Goal: Task Accomplishment & Management: Manage account settings

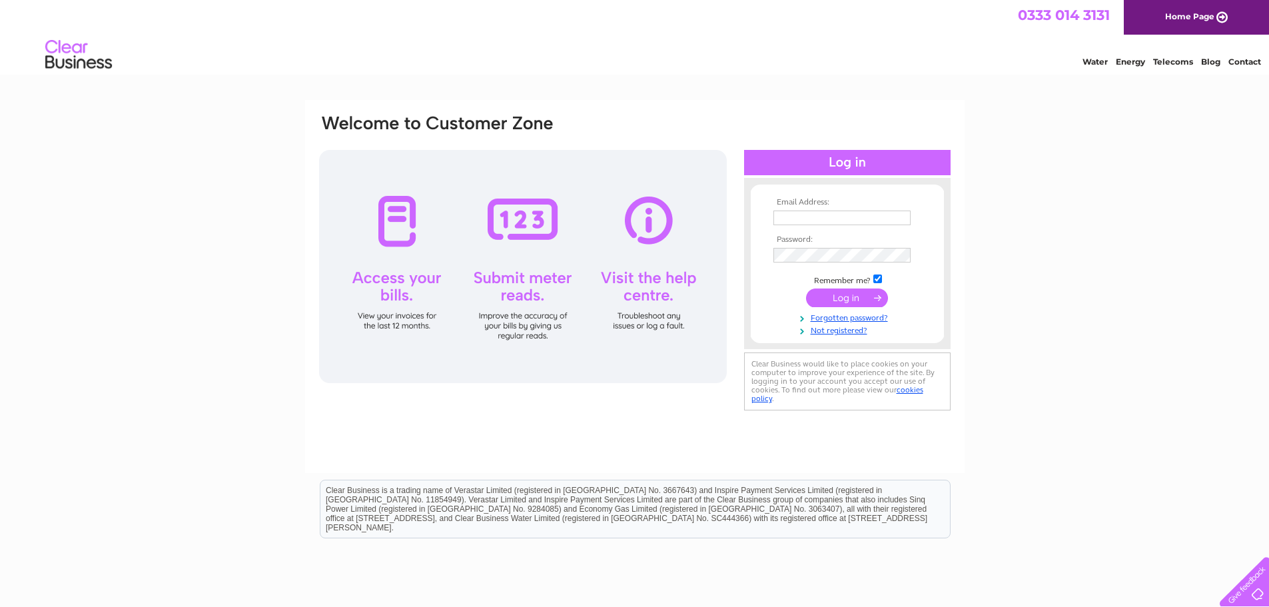
click at [795, 219] on input "text" at bounding box center [841, 218] width 137 height 15
type input "[EMAIL_ADDRESS][DOMAIN_NAME]"
click at [841, 299] on input "submit" at bounding box center [847, 297] width 82 height 19
click at [828, 330] on link "Forgotten password?" at bounding box center [848, 329] width 151 height 13
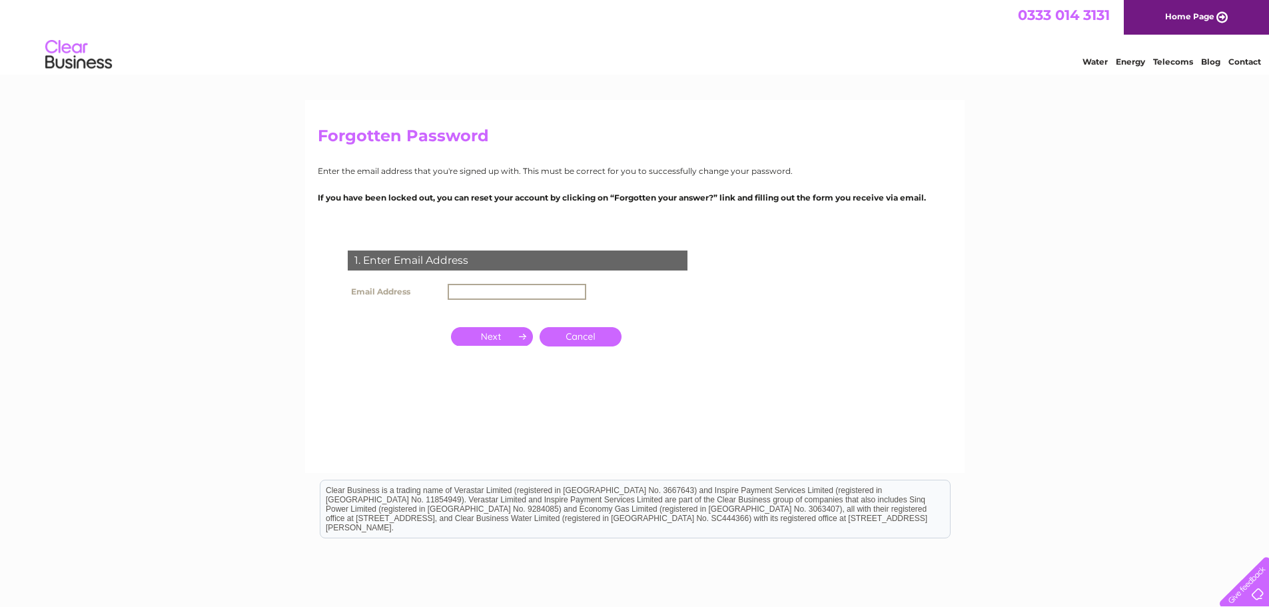
click at [476, 288] on input "text" at bounding box center [517, 292] width 139 height 16
type input "[EMAIL_ADDRESS][DOMAIN_NAME]"
click at [497, 332] on input "button" at bounding box center [492, 335] width 82 height 19
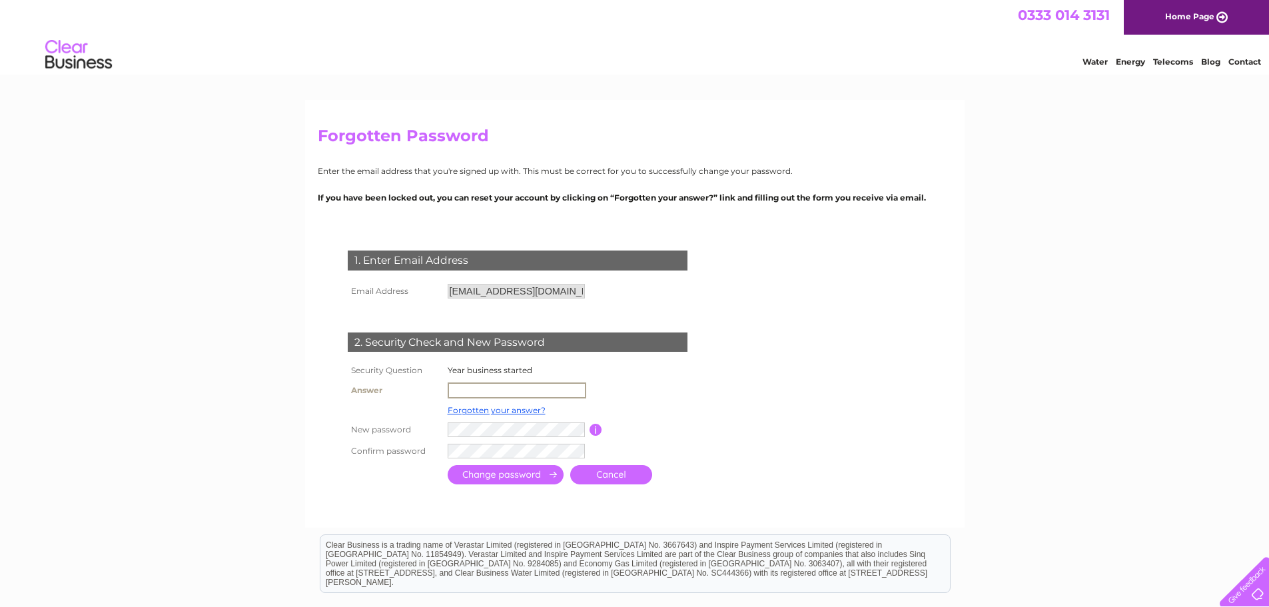
click at [492, 391] on input "text" at bounding box center [517, 390] width 139 height 16
type input "1934"
click at [496, 475] on input "submit" at bounding box center [506, 473] width 116 height 19
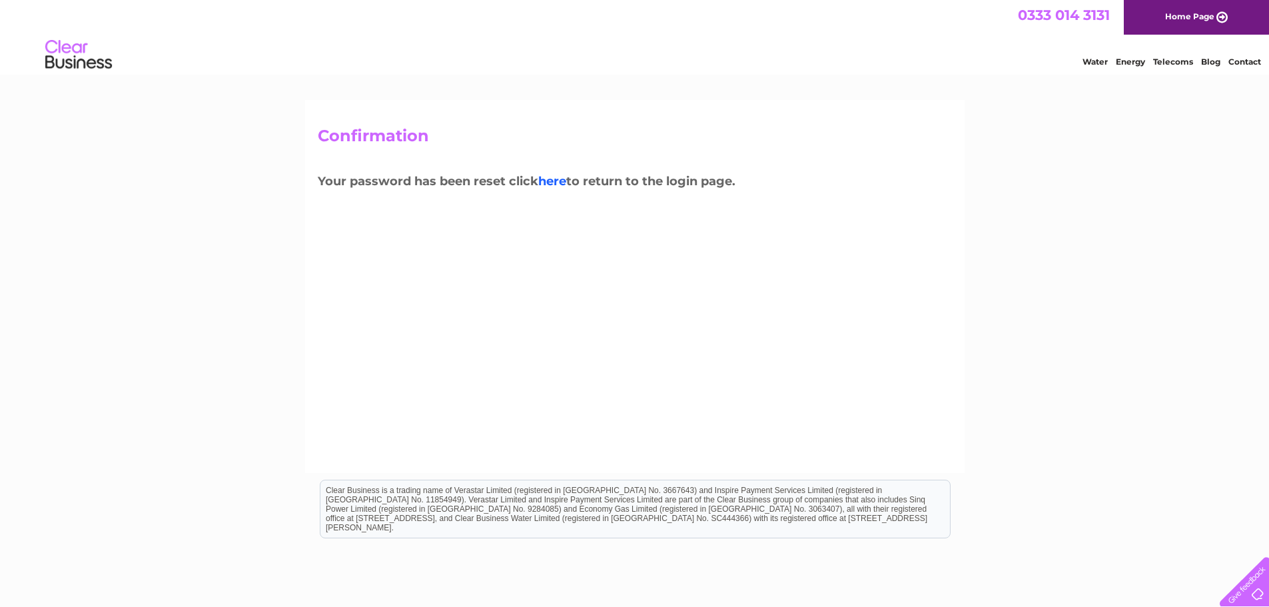
click at [556, 180] on link "here" at bounding box center [552, 181] width 28 height 15
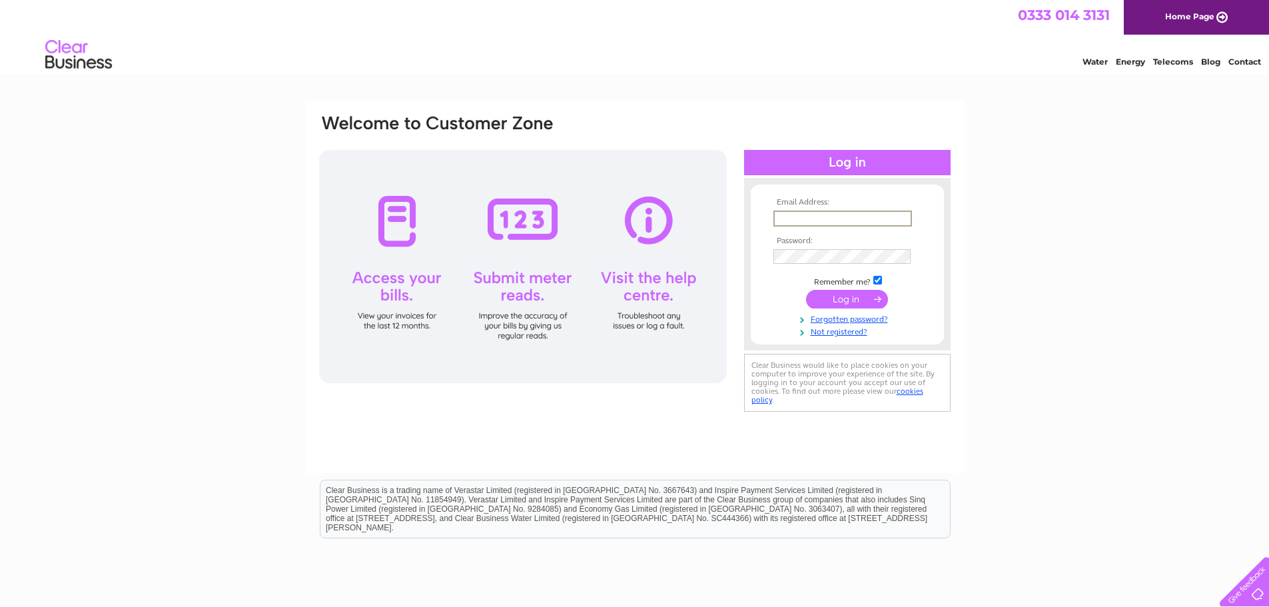
click at [790, 215] on input "text" at bounding box center [842, 219] width 139 height 16
type input "[EMAIL_ADDRESS][DOMAIN_NAME]"
click at [841, 296] on input "submit" at bounding box center [847, 297] width 82 height 19
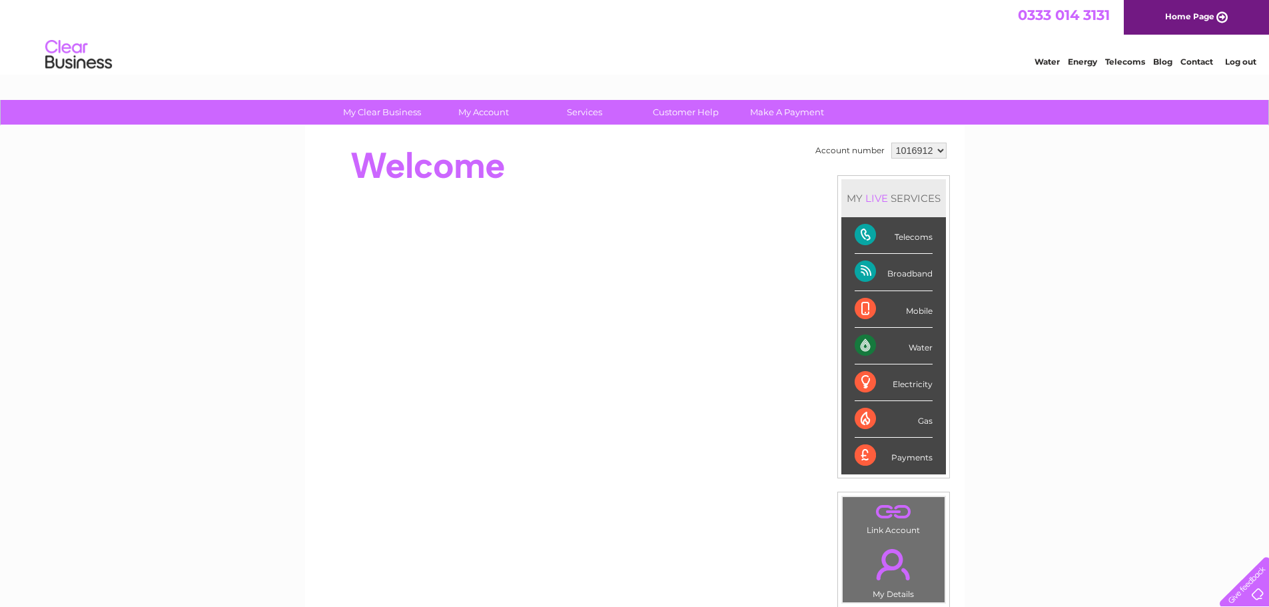
click at [1119, 63] on link "Telecoms" at bounding box center [1125, 62] width 40 height 10
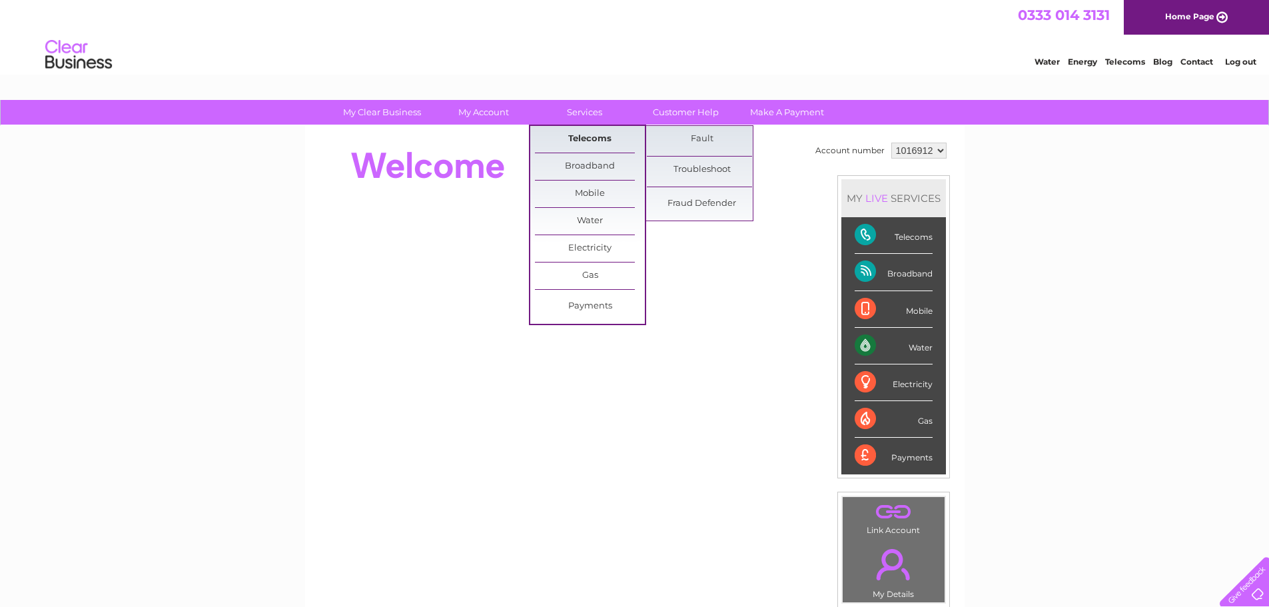
click at [585, 137] on link "Telecoms" at bounding box center [590, 139] width 110 height 27
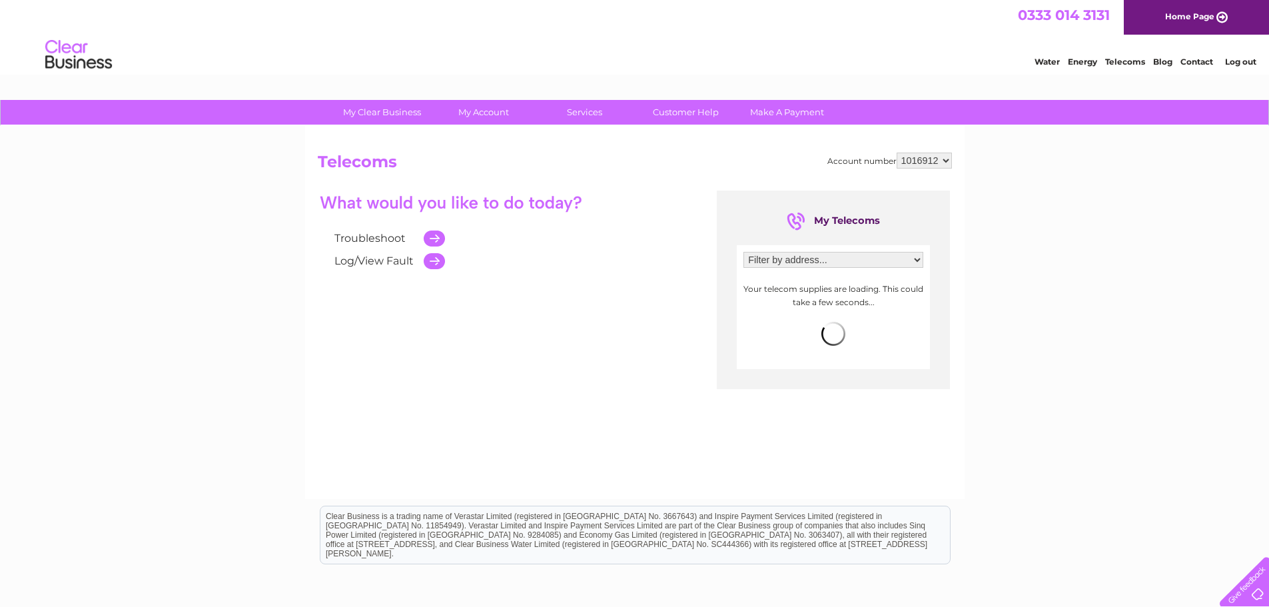
click at [432, 264] on td at bounding box center [431, 261] width 28 height 23
click at [374, 257] on link "Log/View Fault" at bounding box center [373, 260] width 79 height 13
click at [901, 304] on span "more info" at bounding box center [898, 301] width 43 height 11
click at [366, 262] on link "Log/View Fault" at bounding box center [373, 260] width 79 height 13
click at [1244, 61] on link "Log out" at bounding box center [1240, 62] width 31 height 10
